Goal: Information Seeking & Learning: Learn about a topic

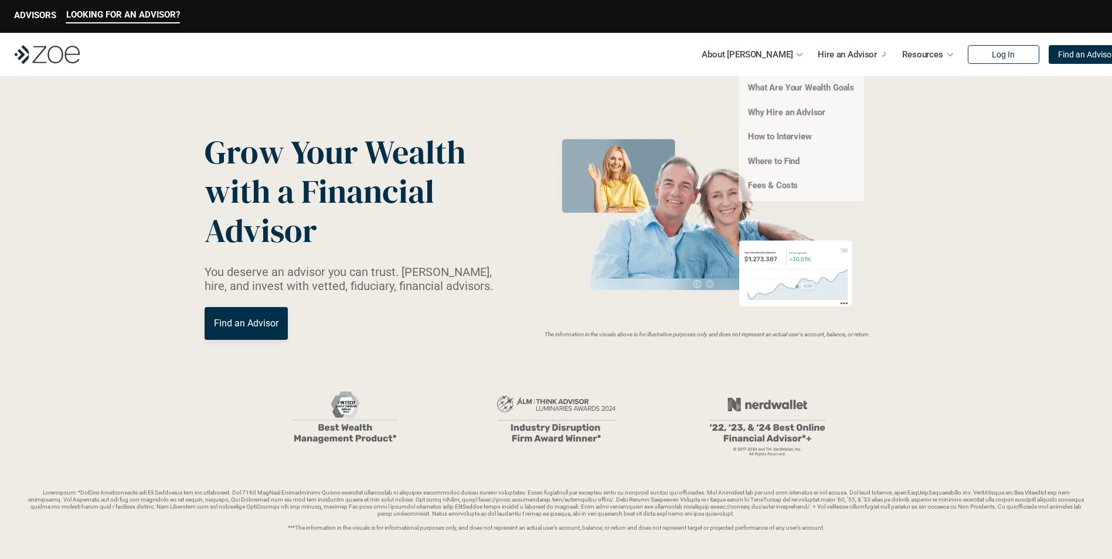
click at [834, 55] on p "Hire an Advisor" at bounding box center [847, 55] width 59 height 18
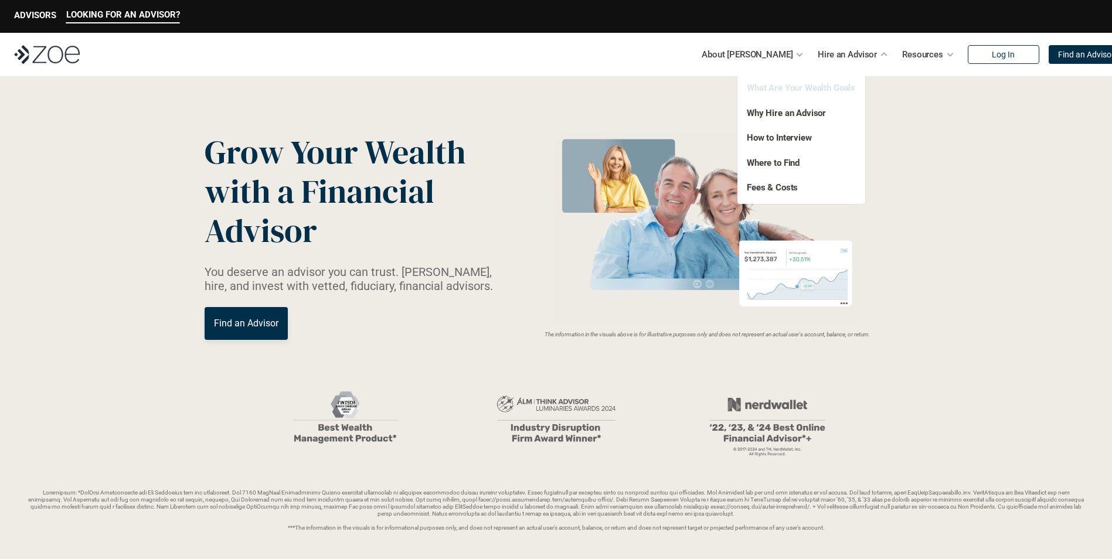
click at [839, 90] on link "What Are Your Wealth Goals" at bounding box center [801, 88] width 108 height 11
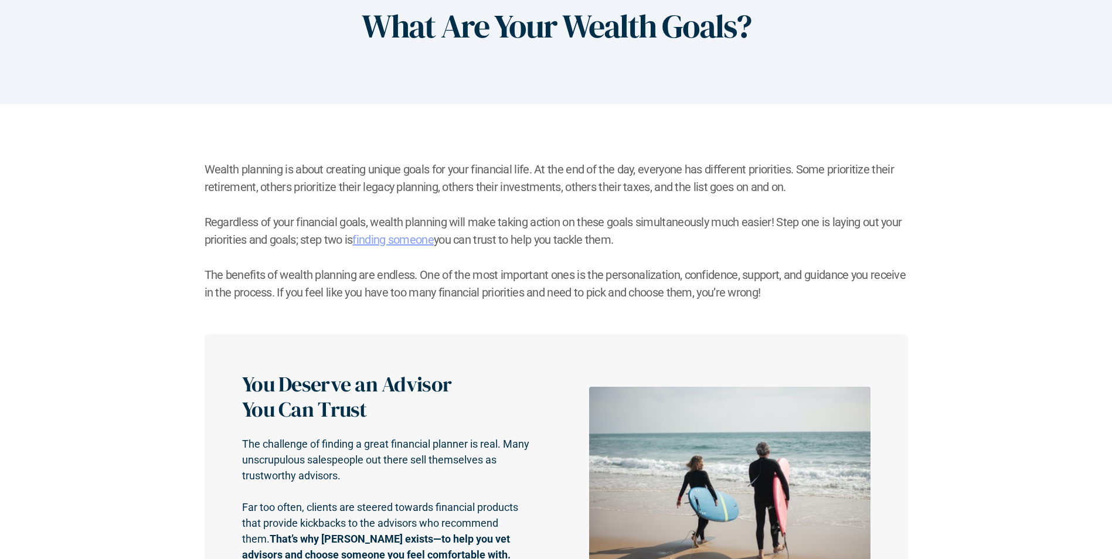
scroll to position [235, 0]
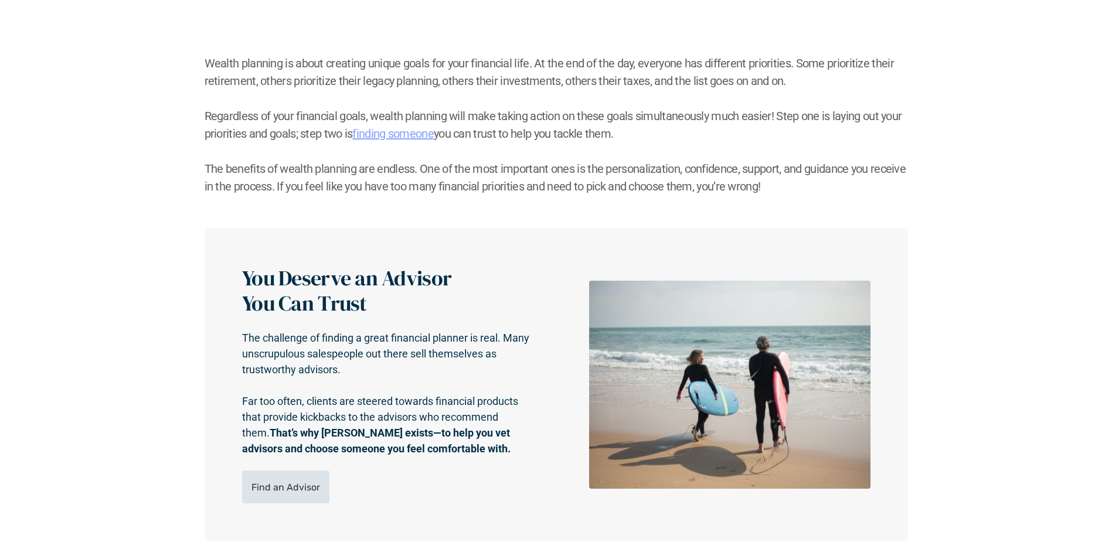
click at [304, 485] on p "Find an Advisor" at bounding box center [286, 487] width 69 height 11
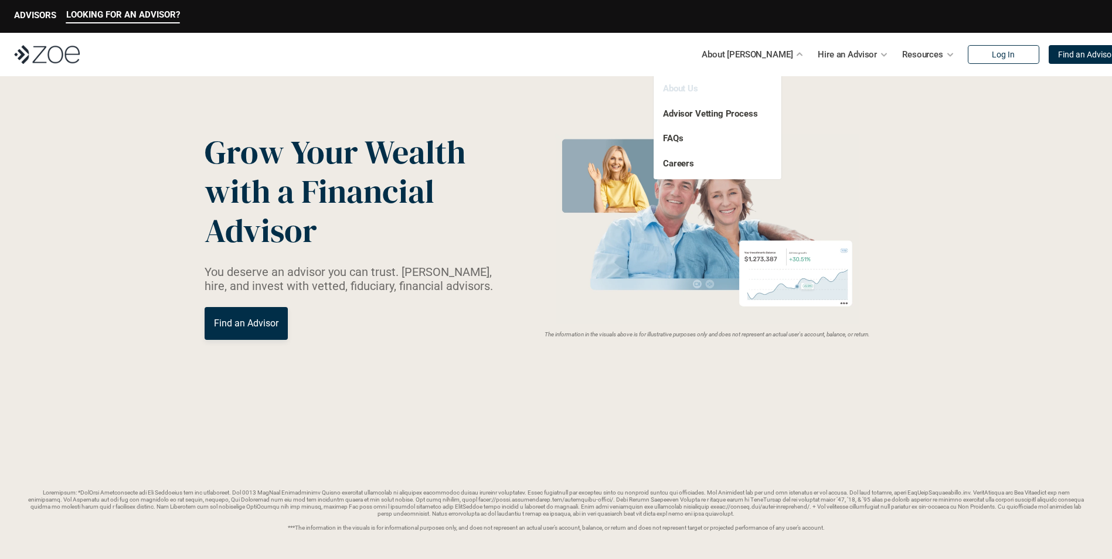
click at [683, 86] on link "About Us" at bounding box center [680, 88] width 35 height 11
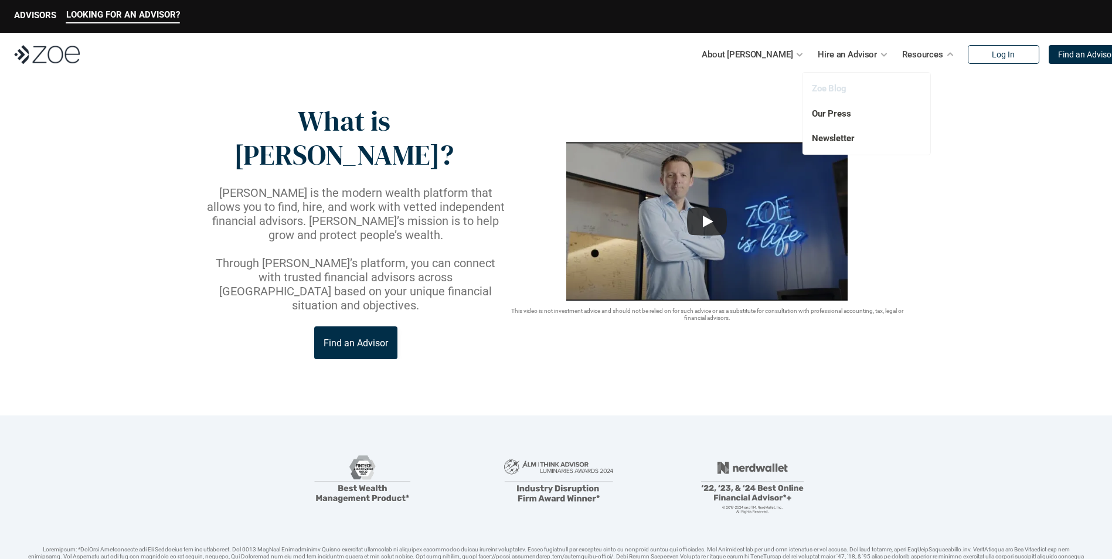
click at [839, 86] on link "Zoe Blog" at bounding box center [829, 88] width 35 height 11
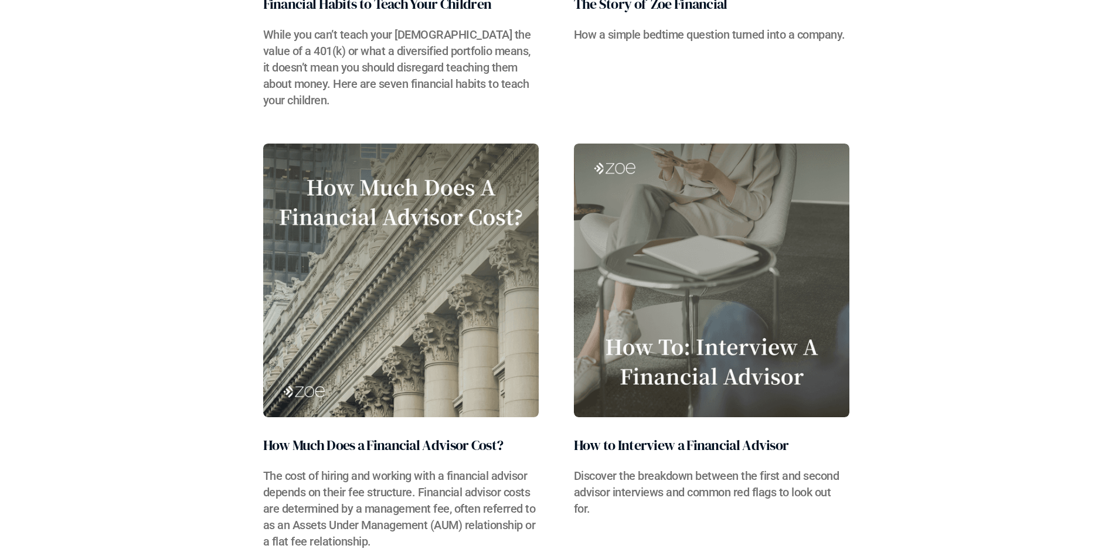
scroll to position [5042, 0]
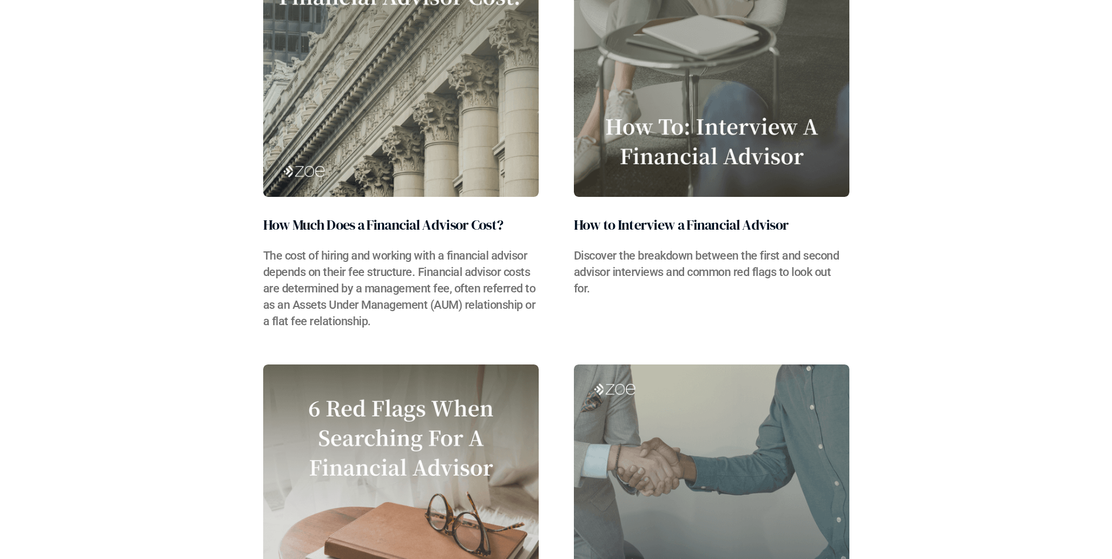
click at [402, 234] on h2 "How Much Does a Financial Advisor Cost?" at bounding box center [383, 225] width 240 height 21
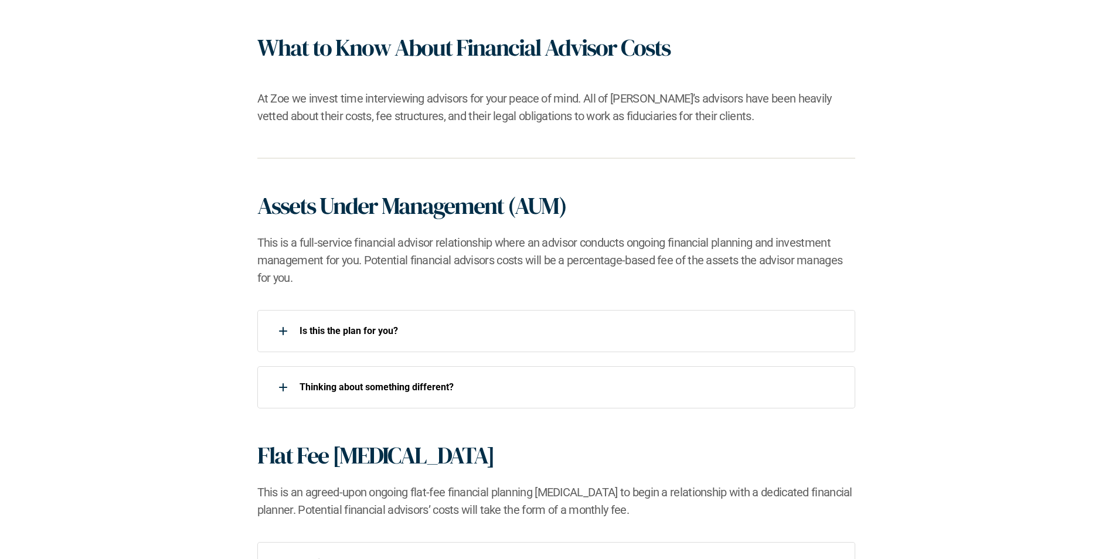
scroll to position [762, 0]
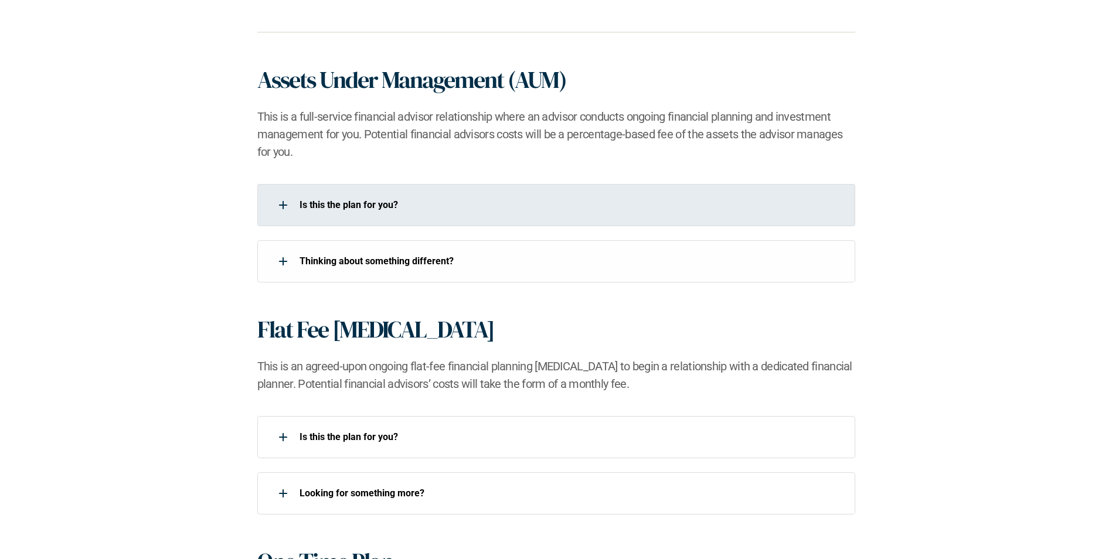
click at [368, 213] on div "Is this the plan for you?​" at bounding box center [548, 204] width 583 height 23
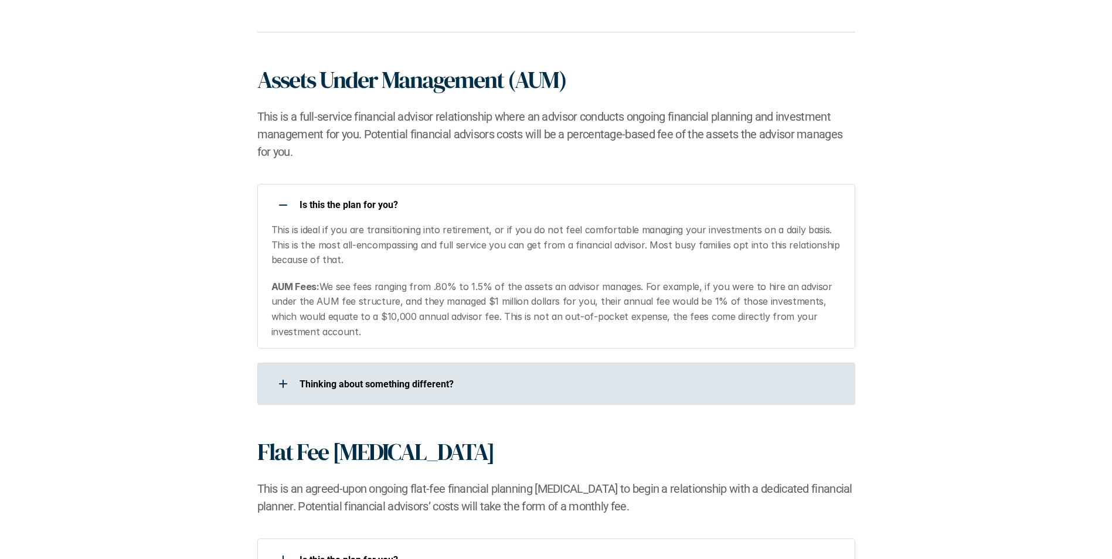
click at [373, 397] on div "​Thinking about something different?​" at bounding box center [556, 384] width 598 height 42
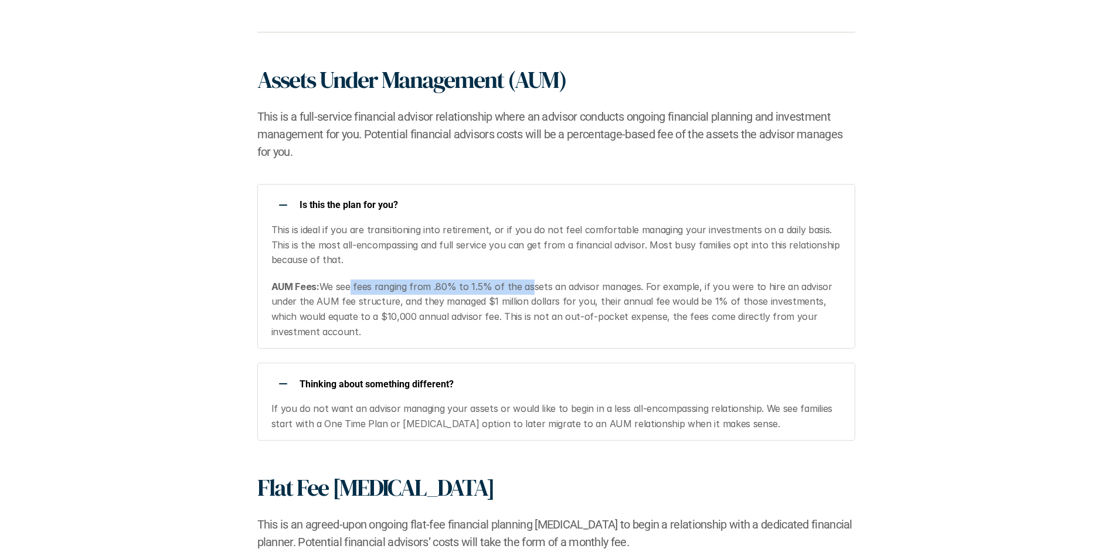
drag, startPoint x: 447, startPoint y: 285, endPoint x: 527, endPoint y: 287, distance: 79.8
click at [527, 287] on p "AUM Fees: We see fees ranging from .80% to 1.5% of the assets an advisor manage…" at bounding box center [555, 310] width 569 height 60
